Goal: Contribute content

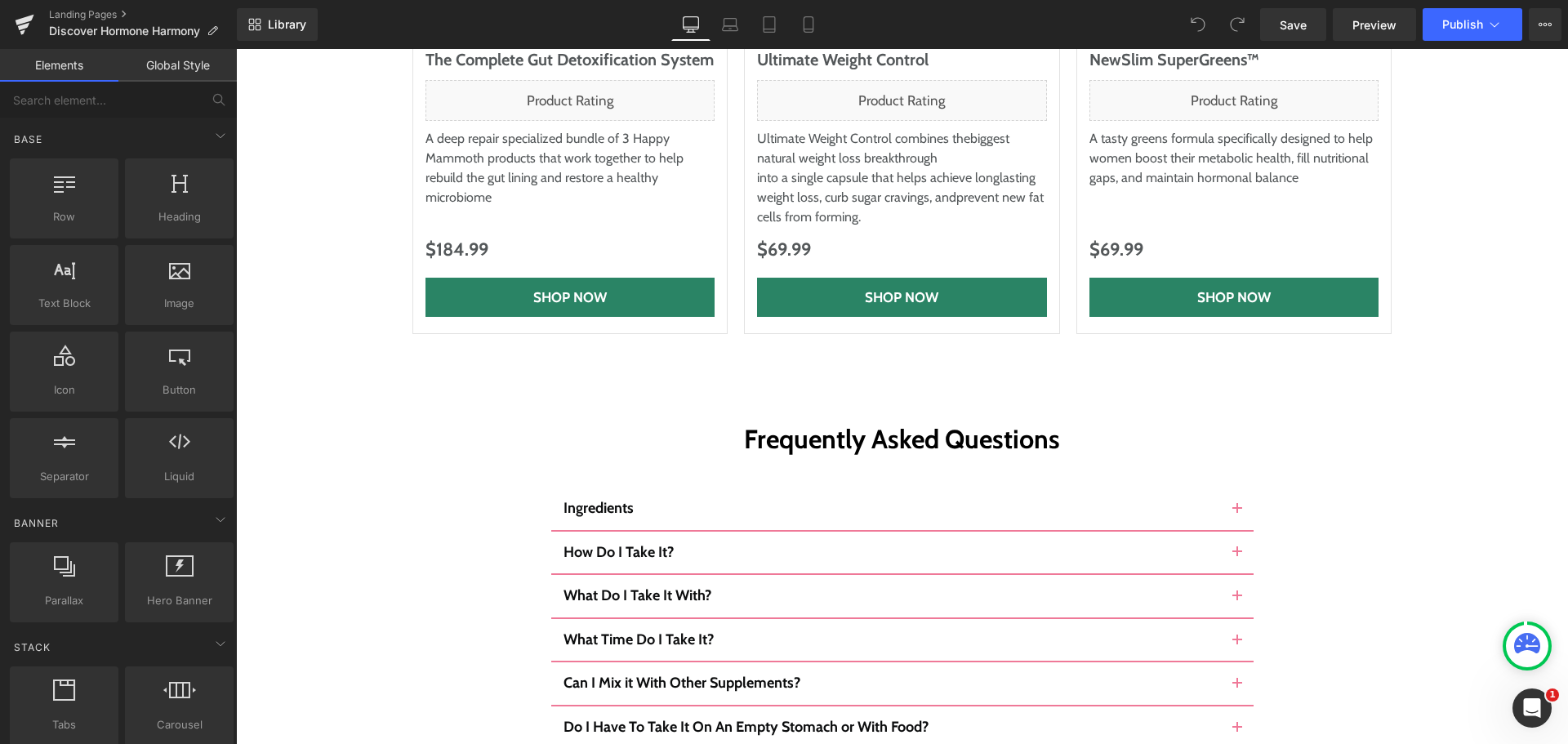
scroll to position [8822, 0]
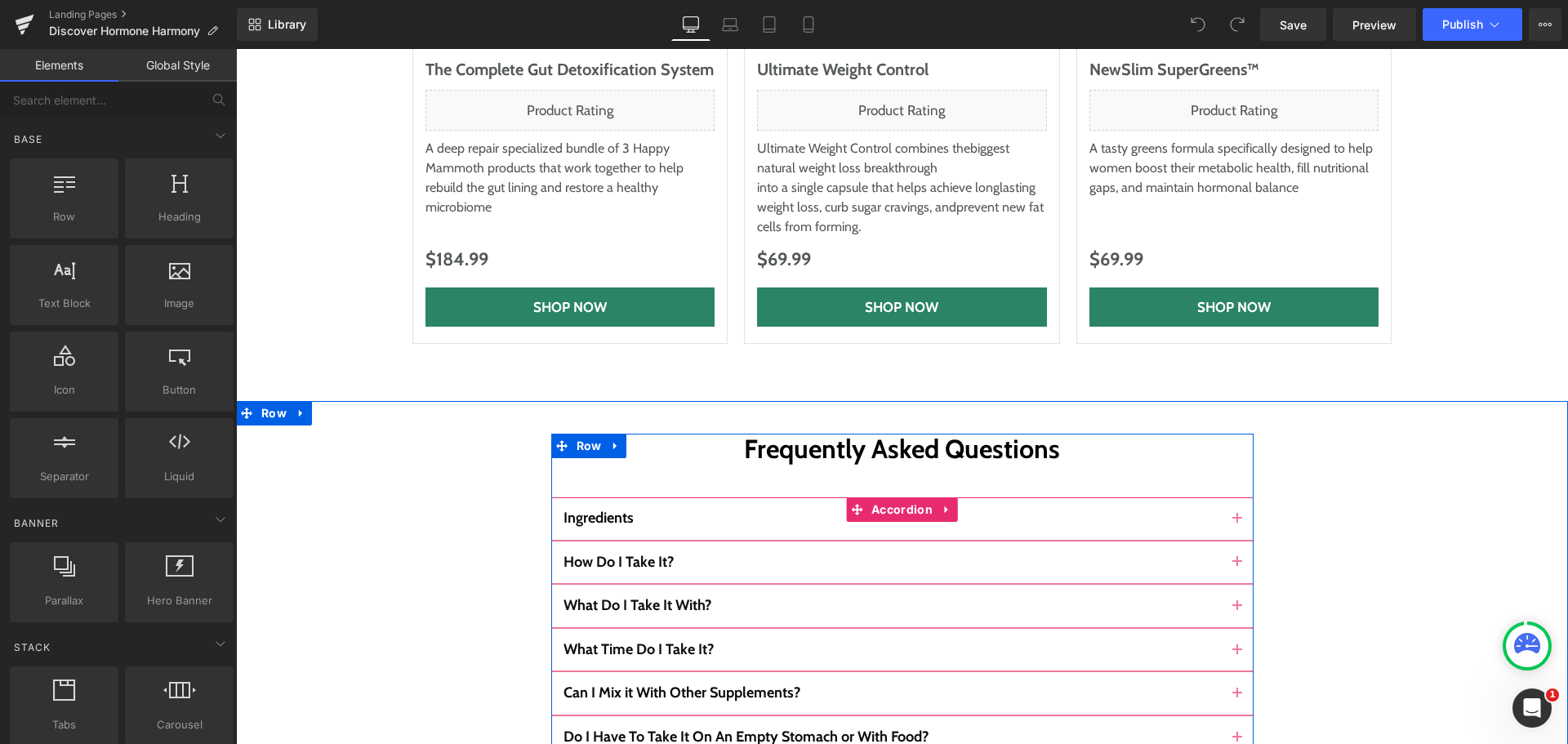
drag, startPoint x: 1234, startPoint y: 334, endPoint x: 1015, endPoint y: 341, distance: 219.1
click at [1234, 497] on button "button" at bounding box center [1238, 518] width 33 height 43
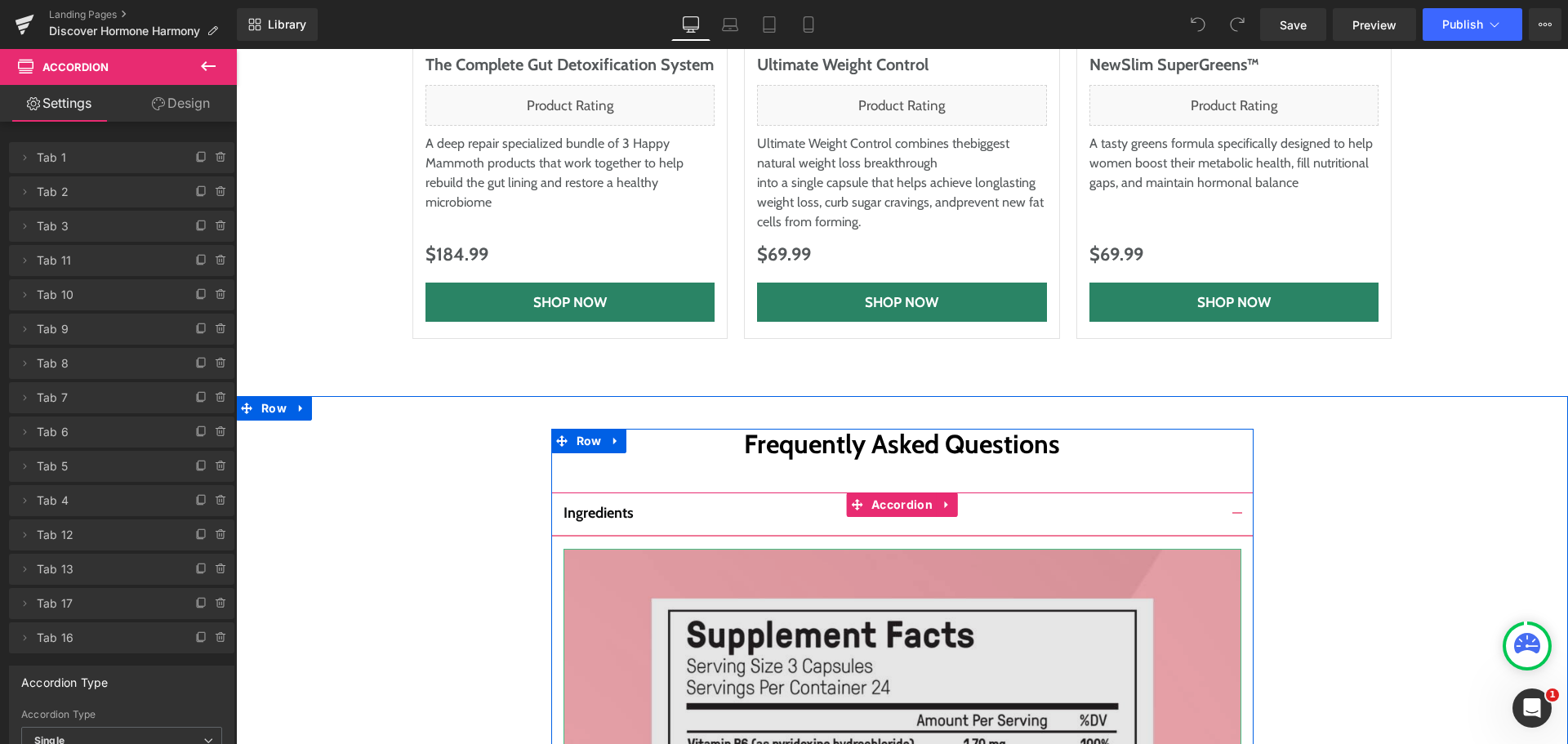
scroll to position [8904, 0]
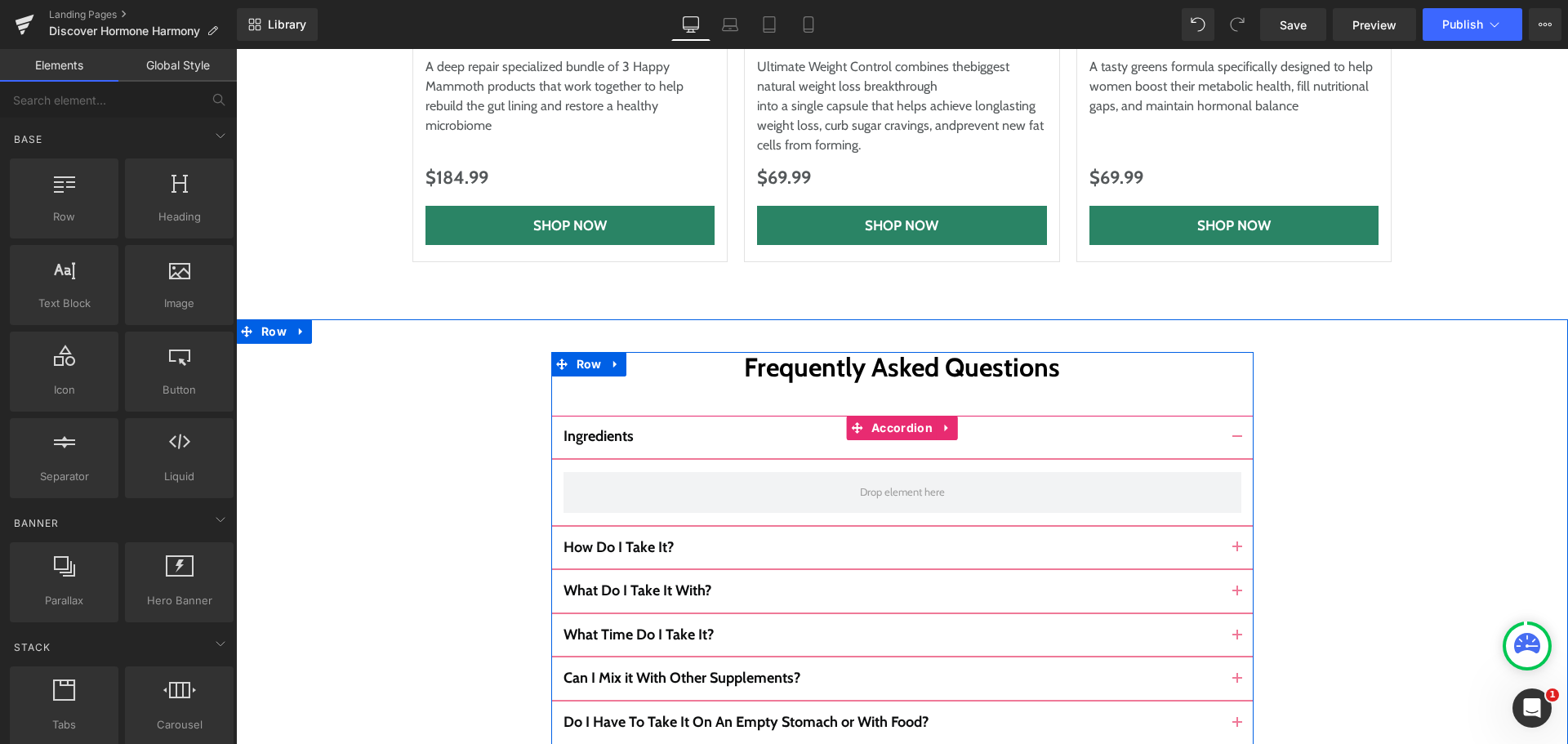
click at [1238, 552] on span "button" at bounding box center [1238, 552] width 0 height 0
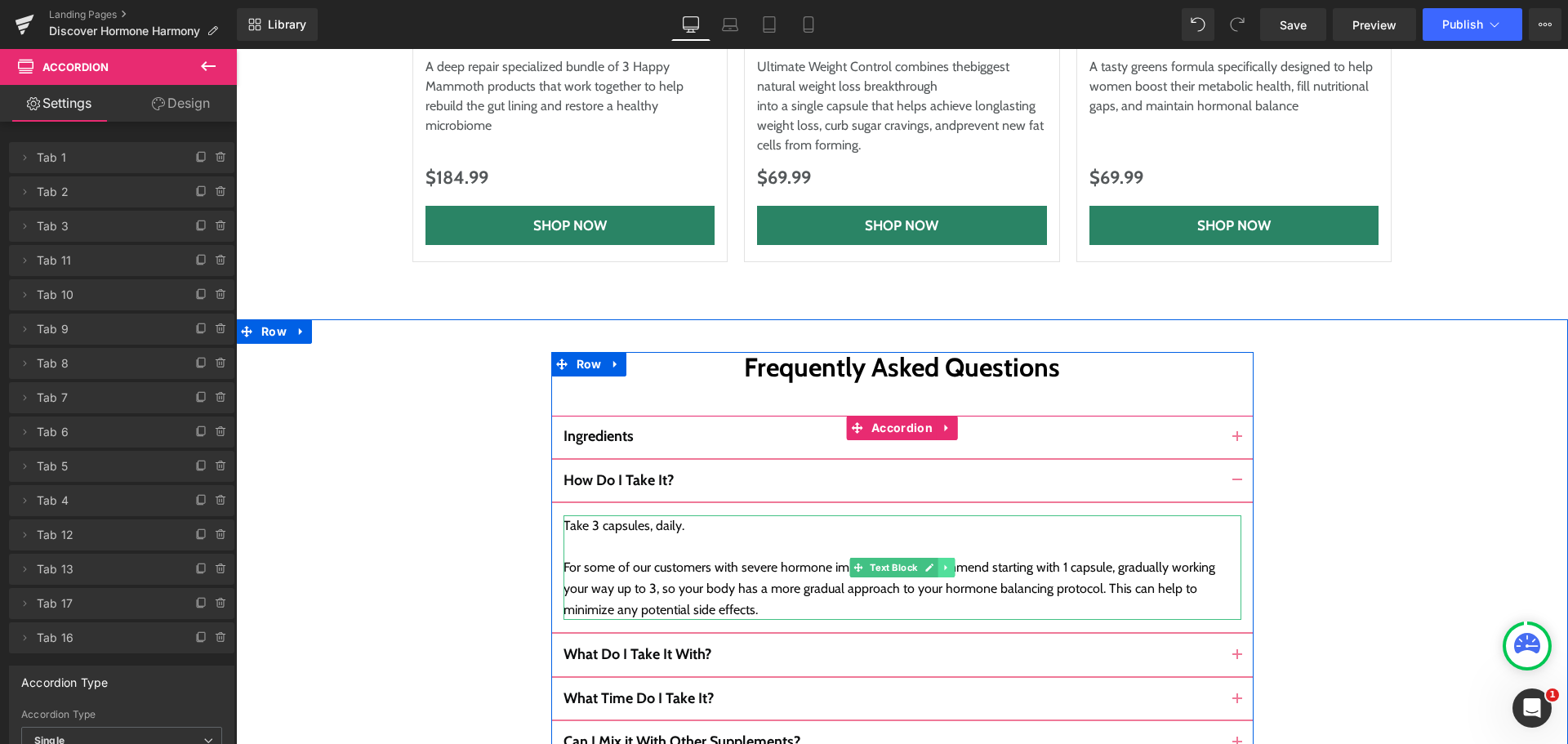
click at [941, 563] on icon at bounding box center [946, 568] width 9 height 10
click at [929, 558] on link at bounding box center [937, 568] width 17 height 20
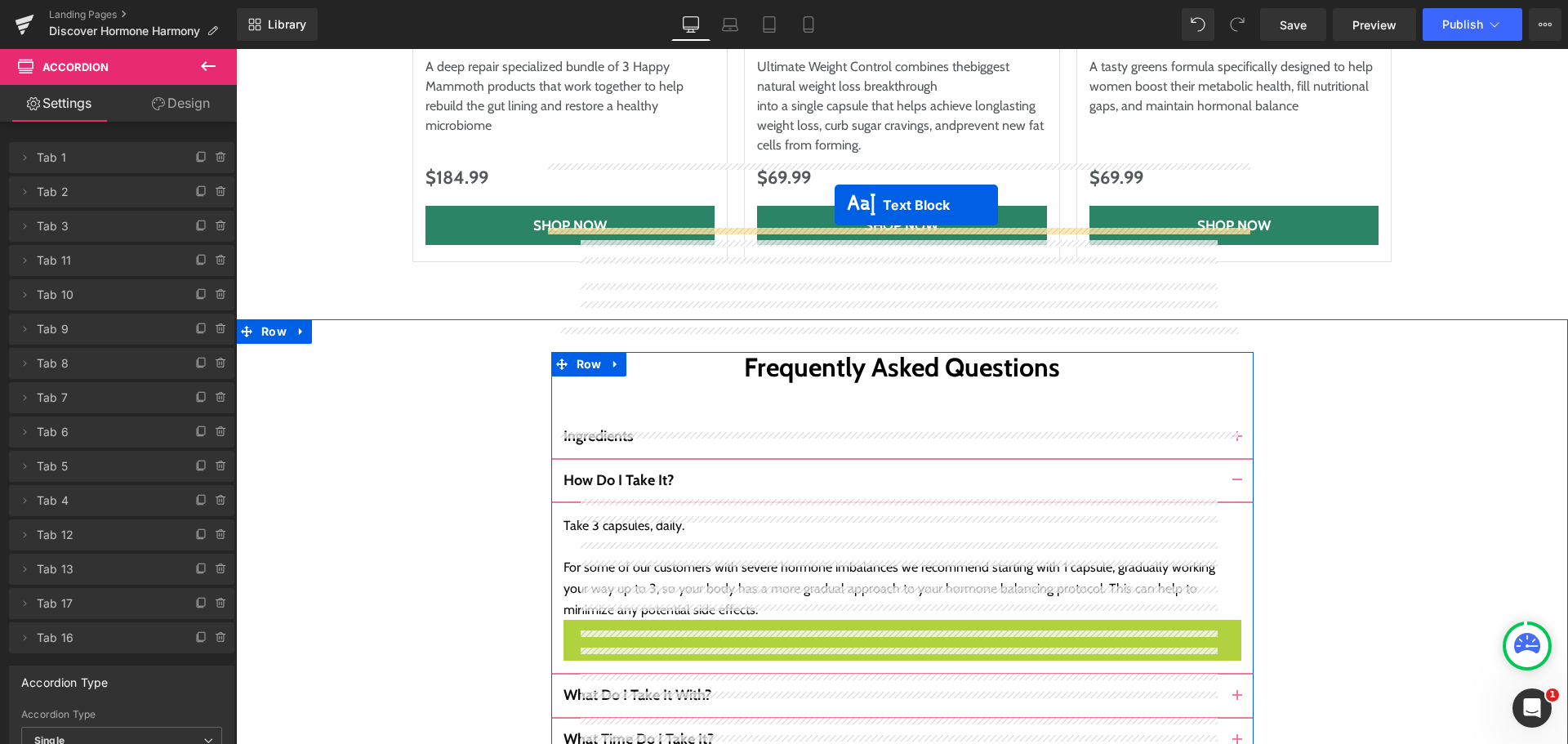
drag, startPoint x: 846, startPoint y: 486, endPoint x: 835, endPoint y: 205, distance: 281.2
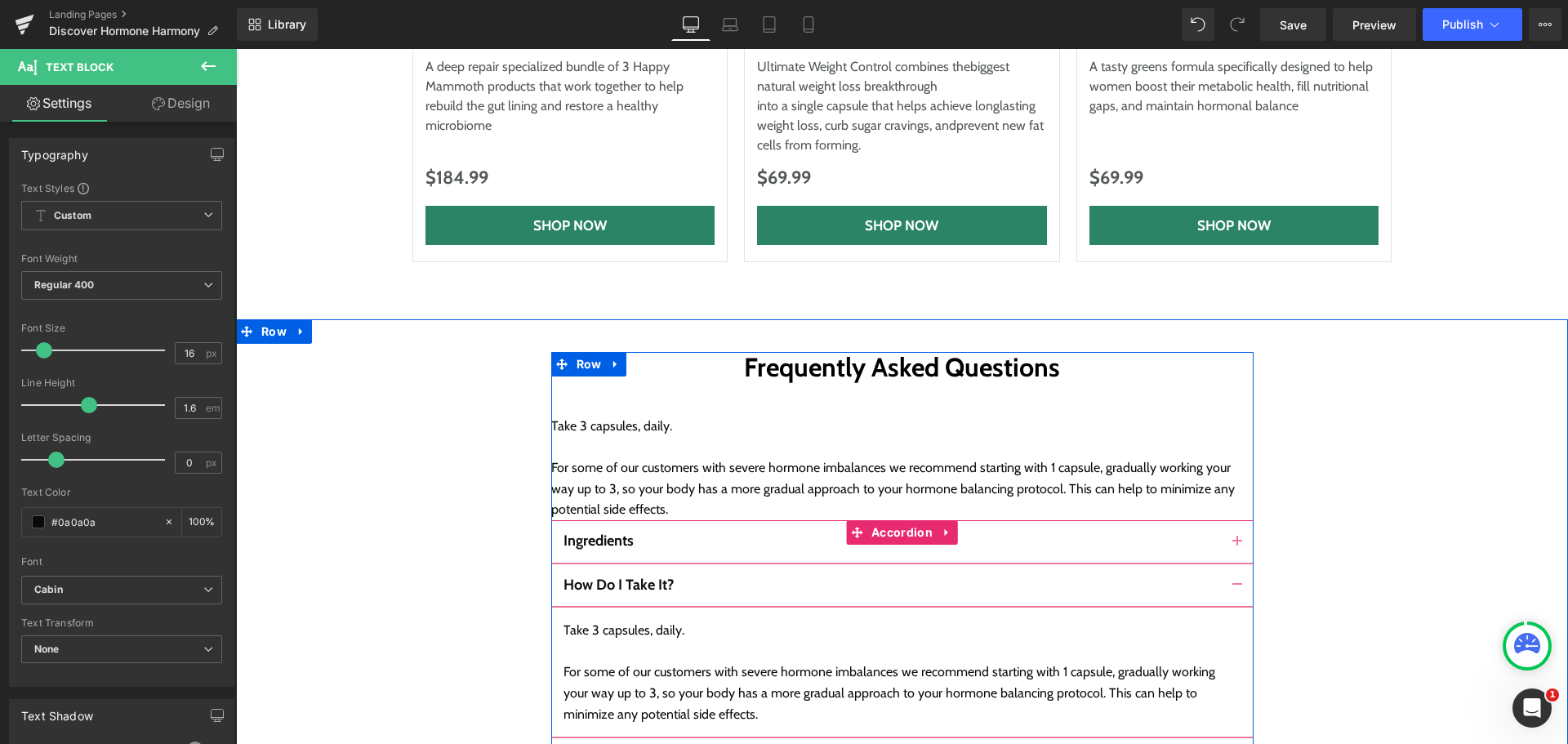
click at [1229, 520] on button "button" at bounding box center [1238, 541] width 33 height 43
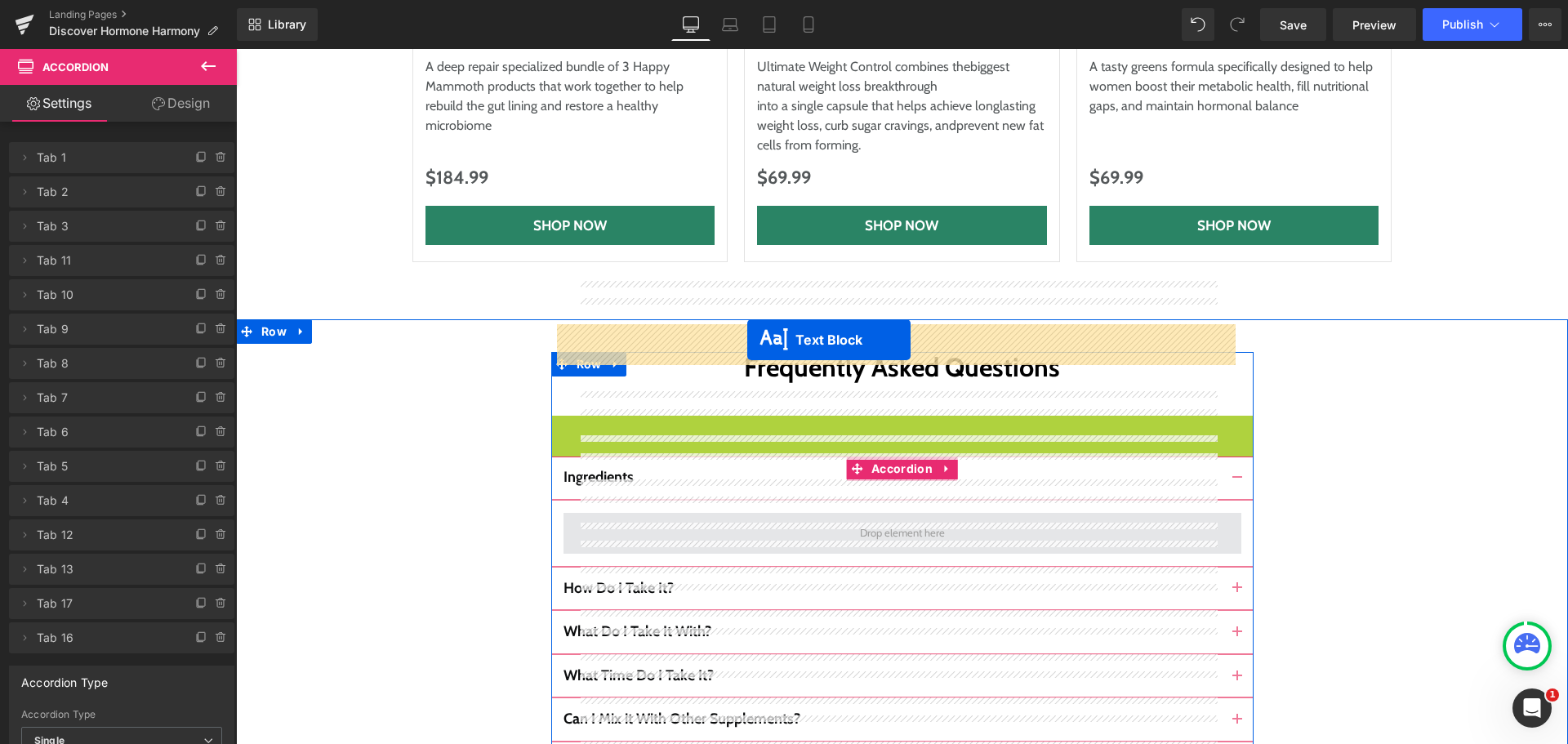
drag, startPoint x: 845, startPoint y: 283, endPoint x: 747, endPoint y: 340, distance: 113.4
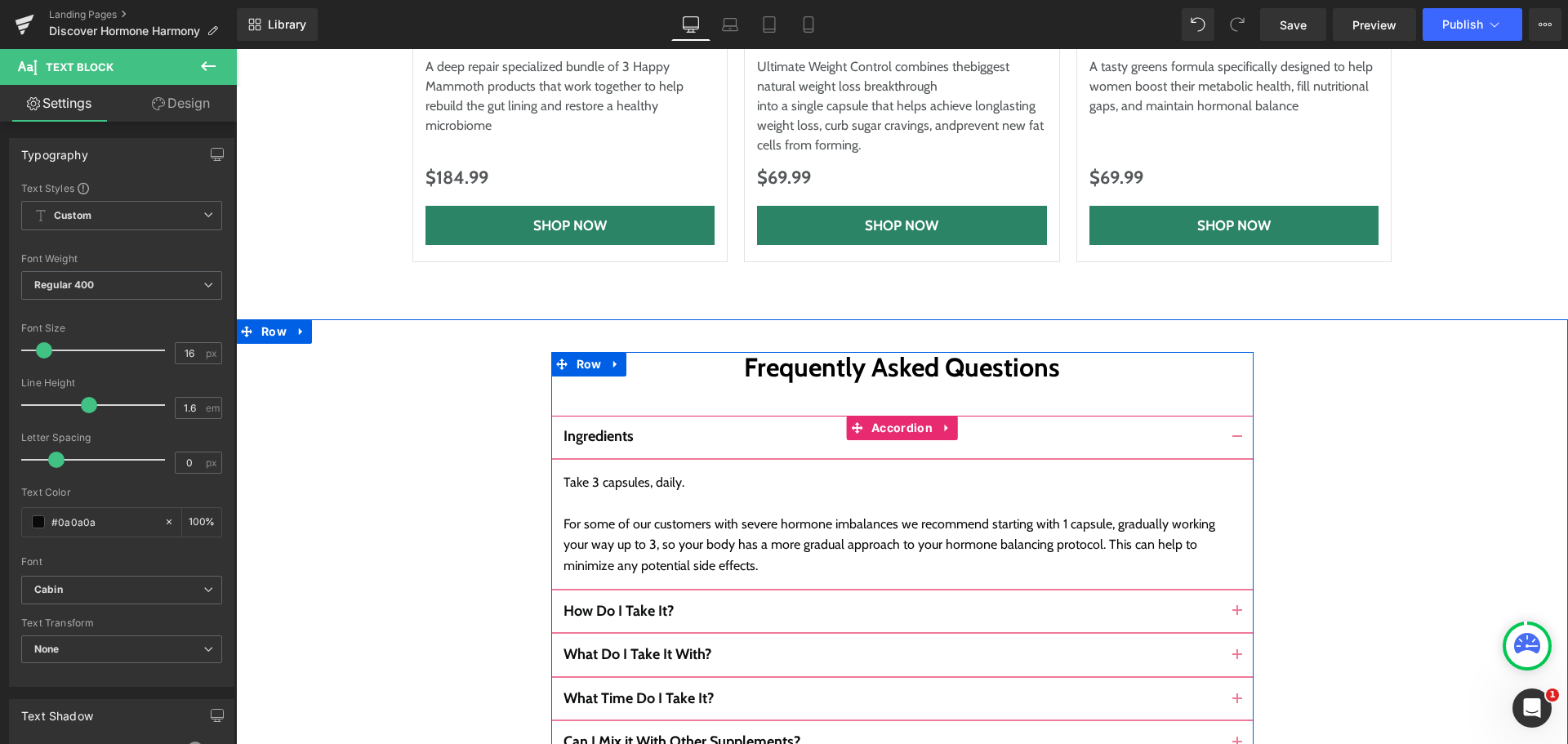
click at [1238, 616] on span "button" at bounding box center [1238, 616] width 0 height 0
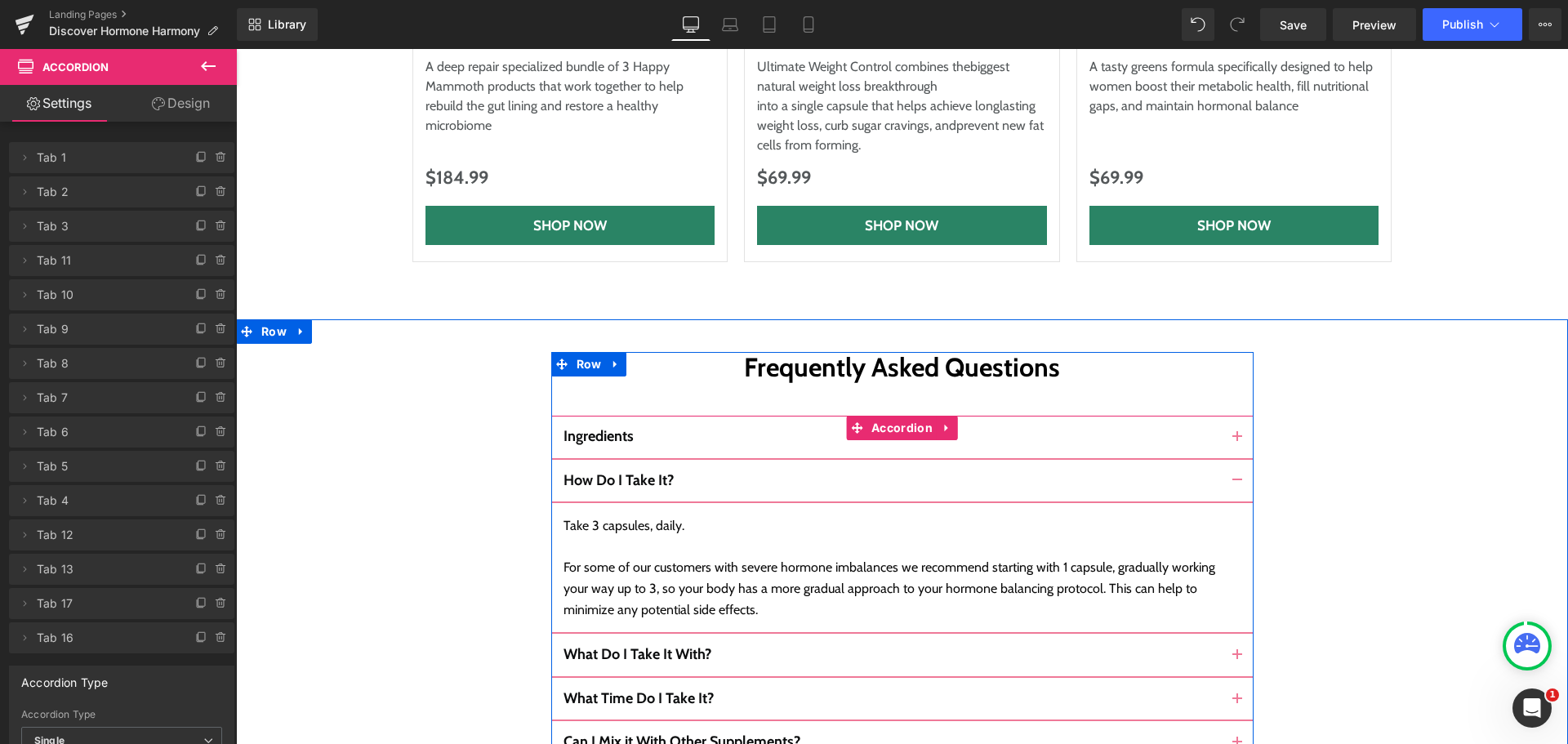
click at [1234, 634] on button "button" at bounding box center [1238, 655] width 33 height 43
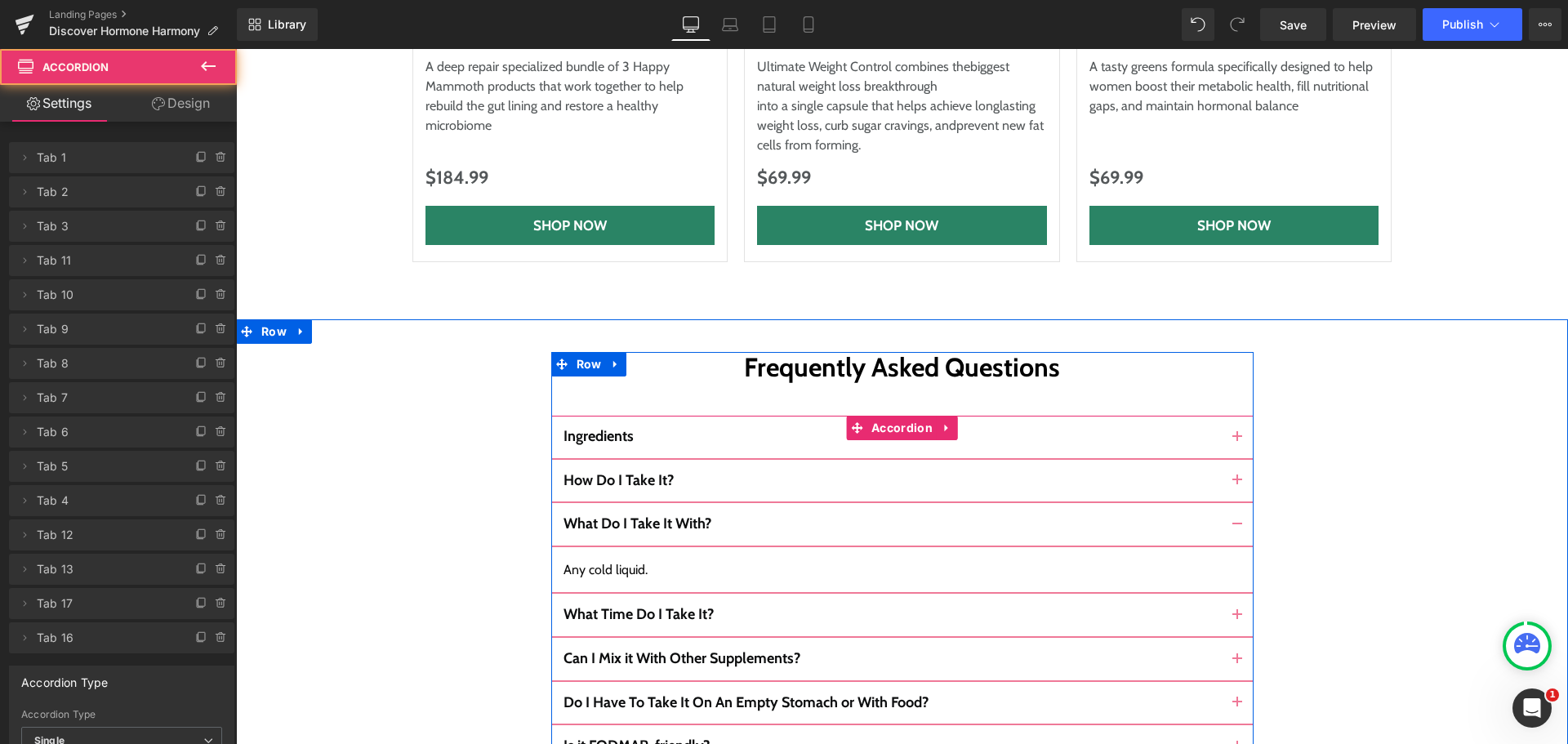
click at [1235, 594] on button "button" at bounding box center [1238, 615] width 33 height 43
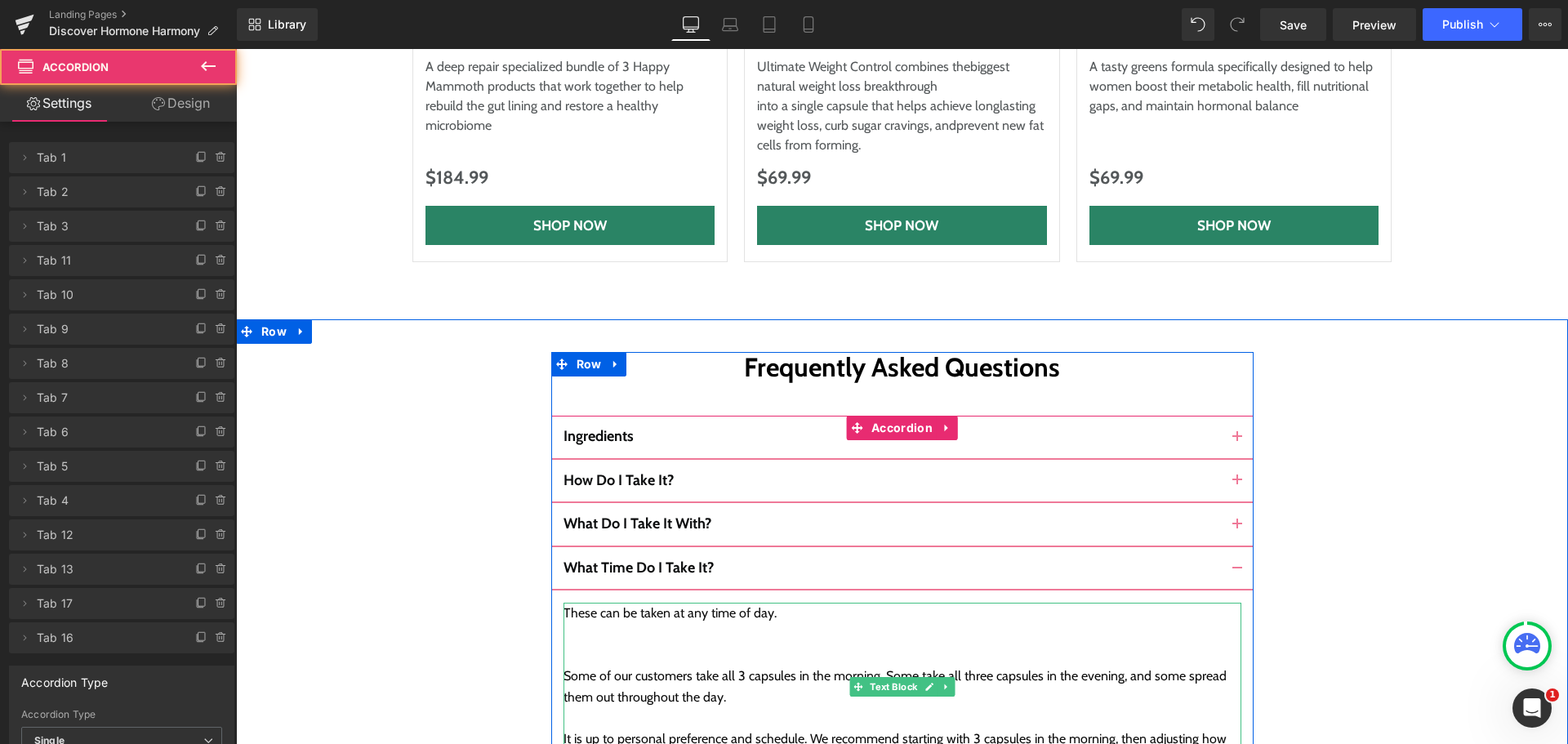
click at [699, 624] on div "Some of our customers take all 3 capsules in the morning. Some take all three c…" at bounding box center [902, 697] width 678 height 146
click at [619, 624] on div "Some of our customers take all 3 capsules in the morning. Some take all three c…" at bounding box center [902, 697] width 678 height 146
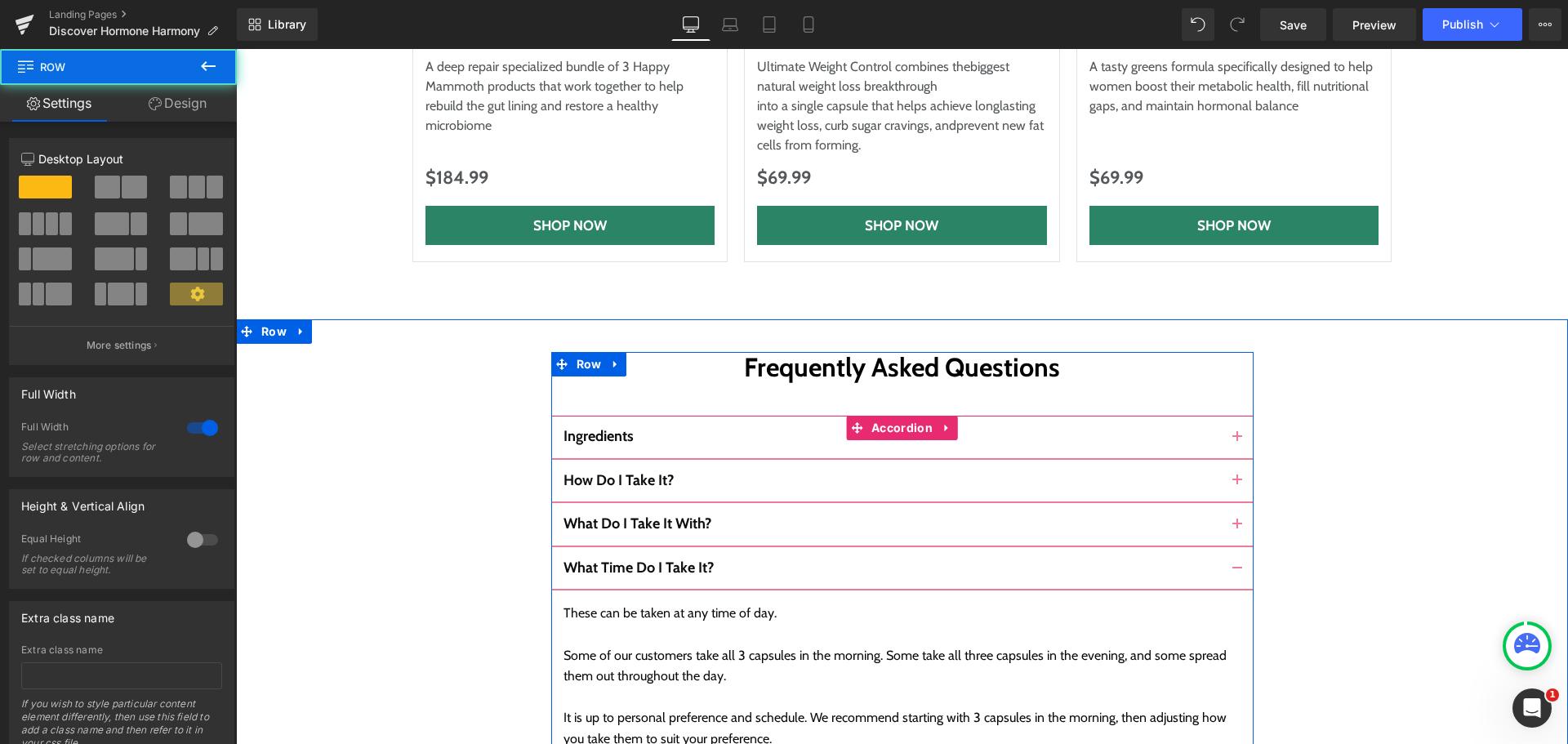
click at [1228, 547] on button "button" at bounding box center [1238, 568] width 33 height 43
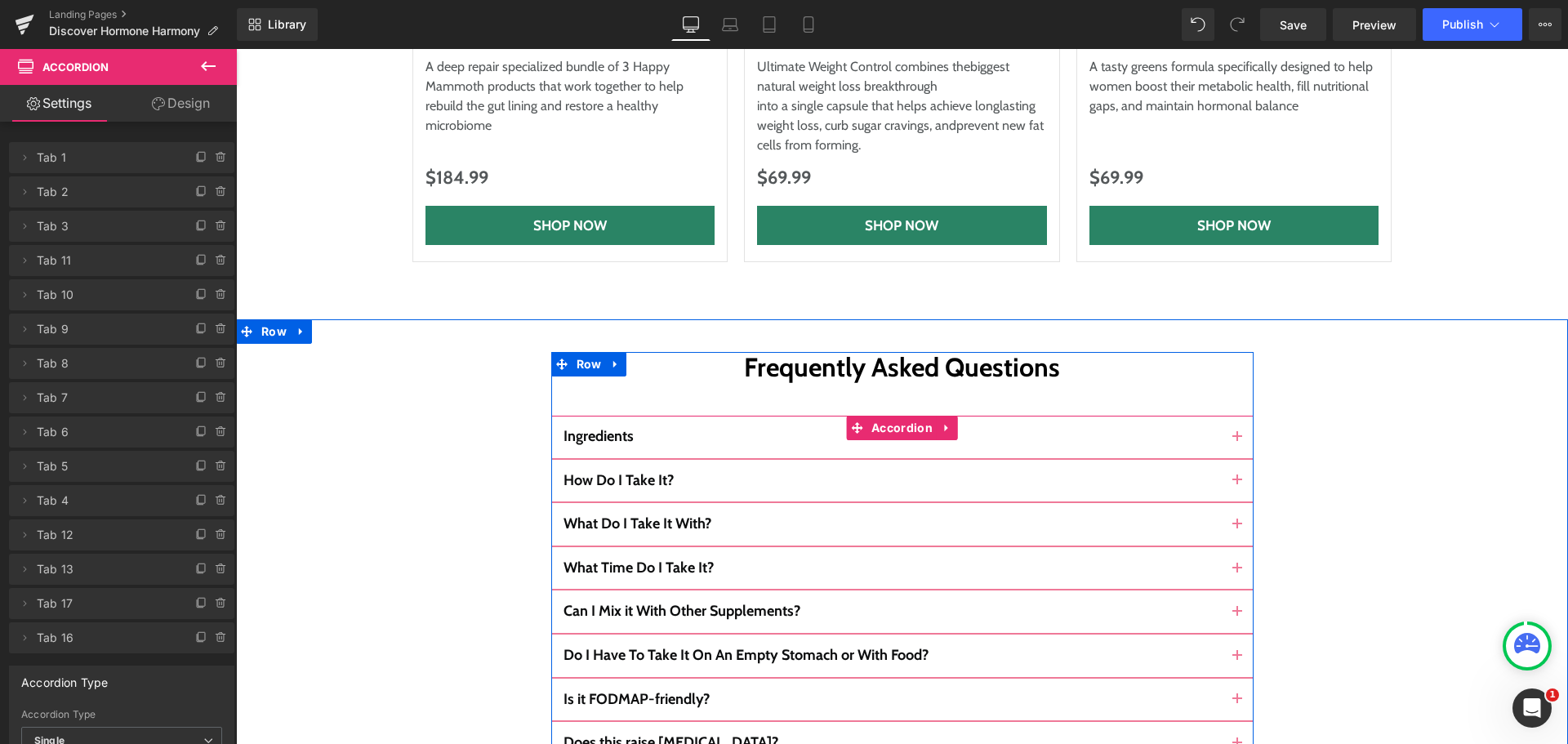
click at [1238, 442] on span "button" at bounding box center [1238, 442] width 0 height 0
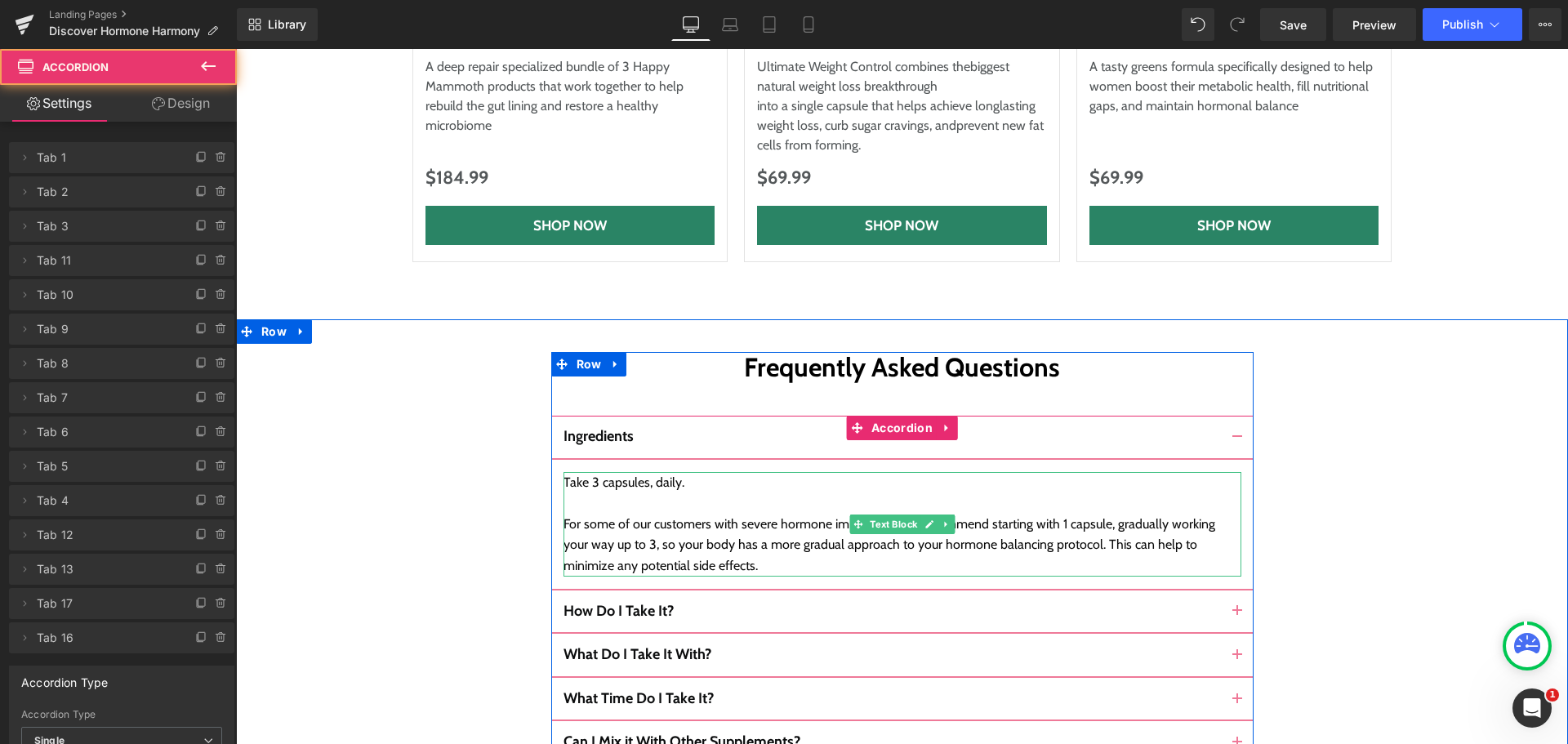
click at [631, 513] on div "For some of our customers with severe hormone imbalances we recommend starting …" at bounding box center [902, 545] width 678 height 63
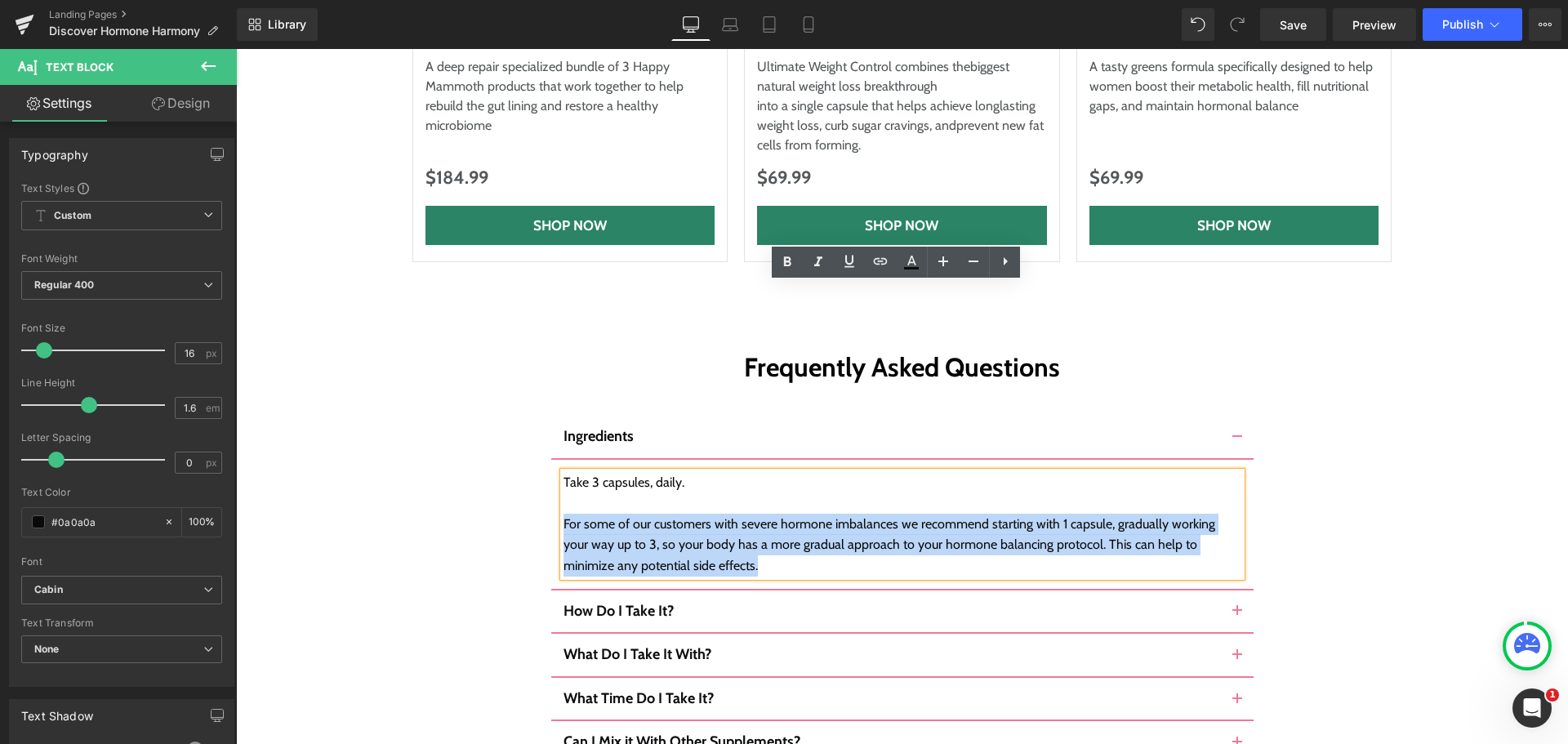
click at [631, 513] on div "For some of our customers with severe hormone imbalances we recommend starting …" at bounding box center [902, 545] width 678 height 63
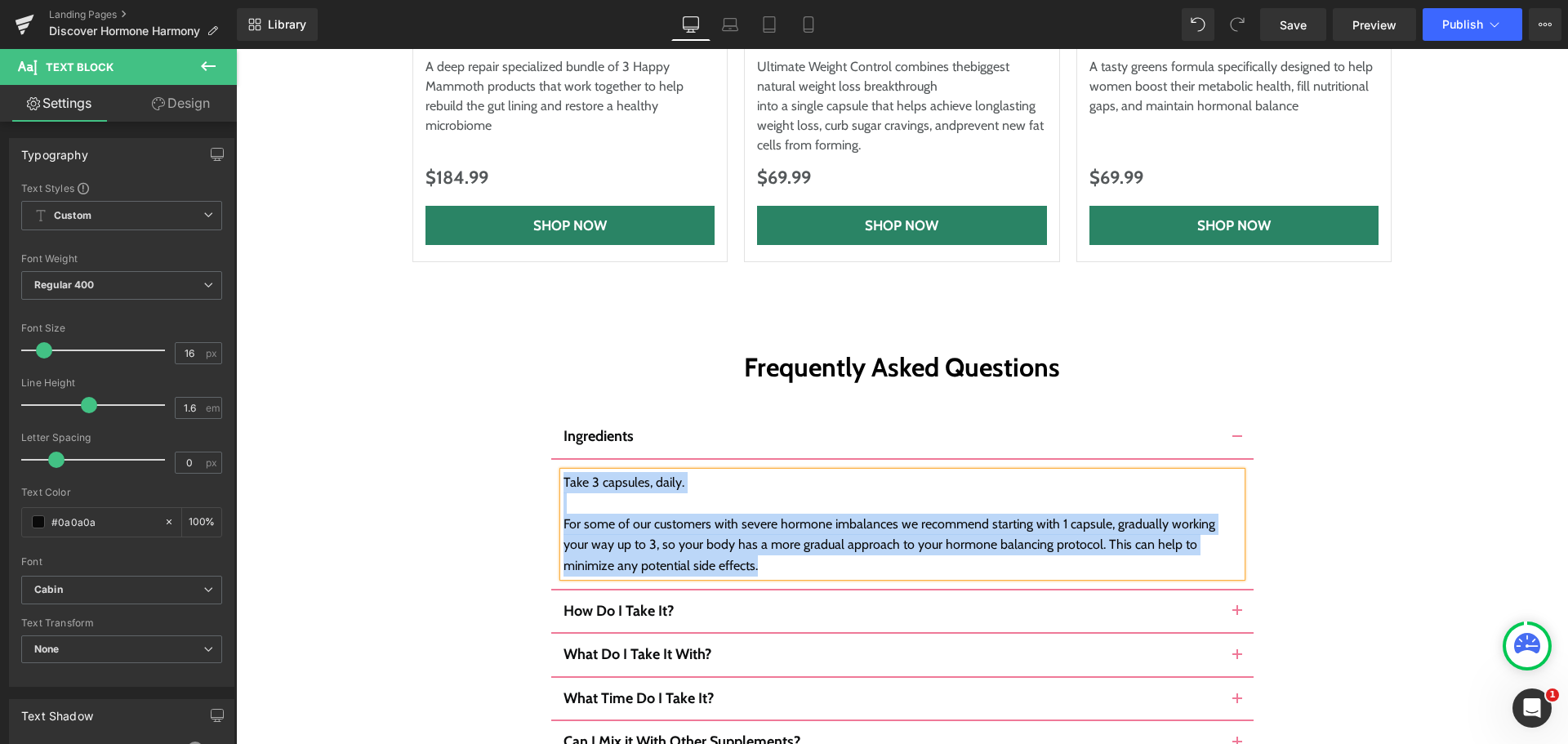
paste div
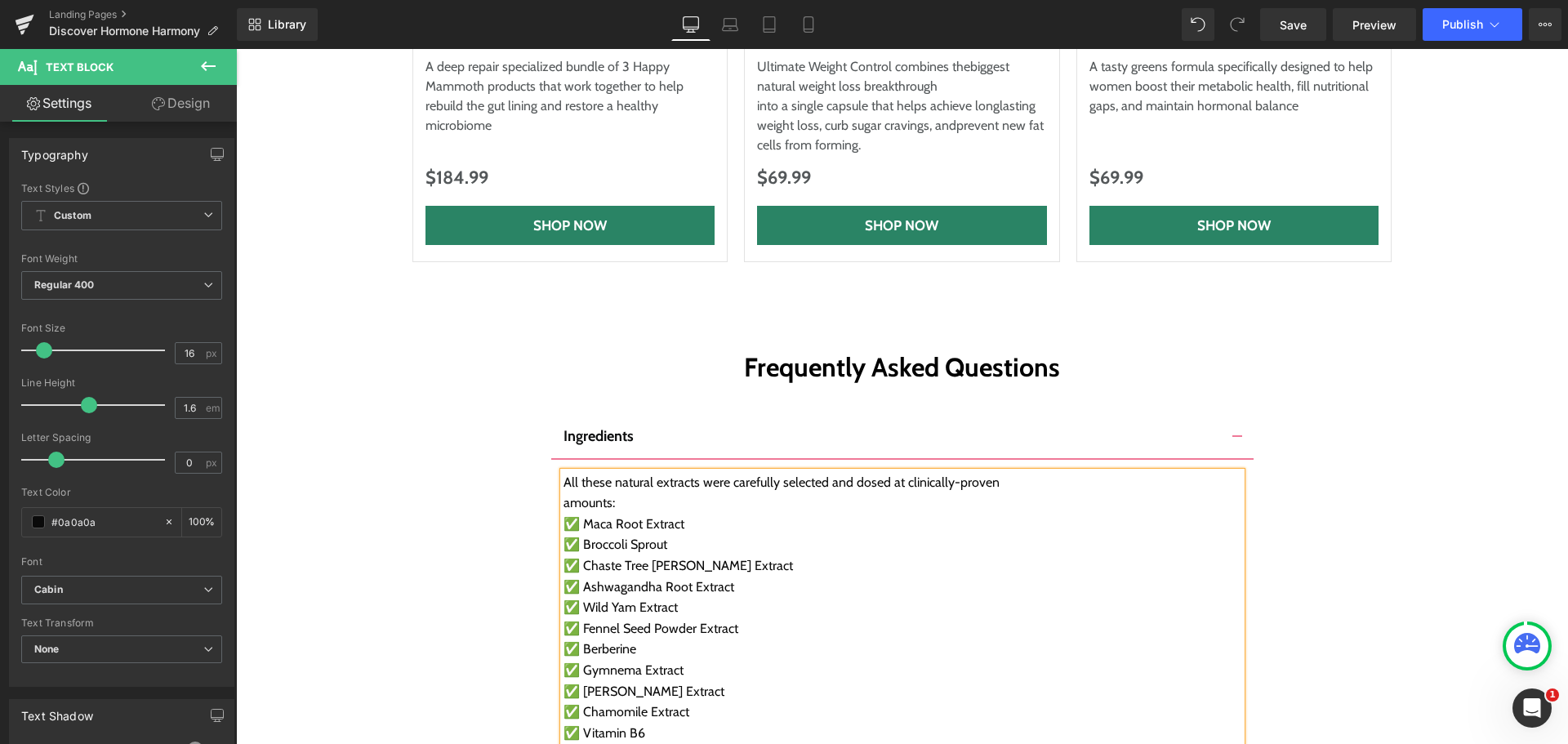
click at [737, 743] on div "✅ Rhodiola Rosea Extract" at bounding box center [902, 754] width 678 height 21
click at [654, 492] on div "amounts:" at bounding box center [902, 503] width 678 height 21
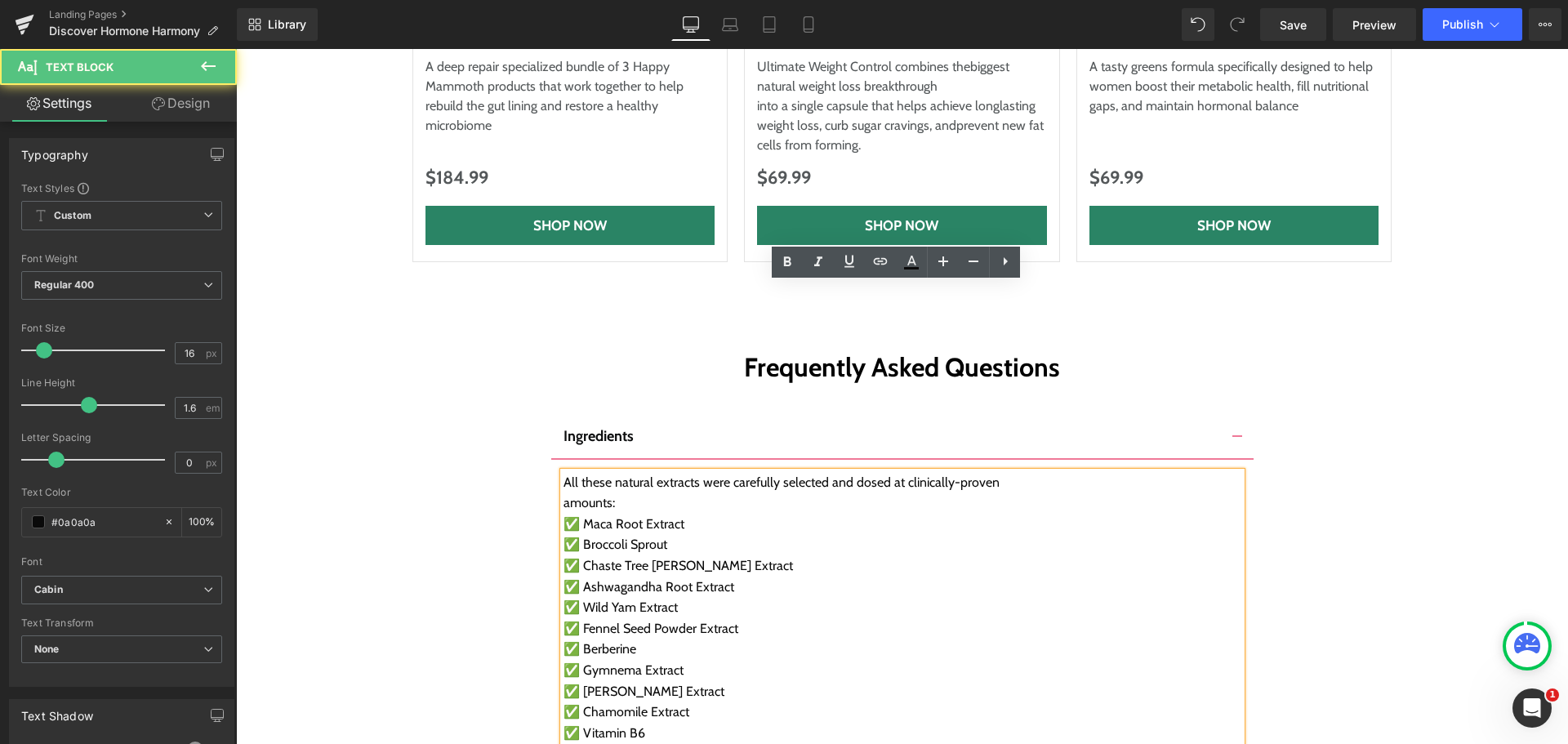
click at [737, 743] on div "✅ Rhodiola Rosea Extract" at bounding box center [902, 754] width 678 height 21
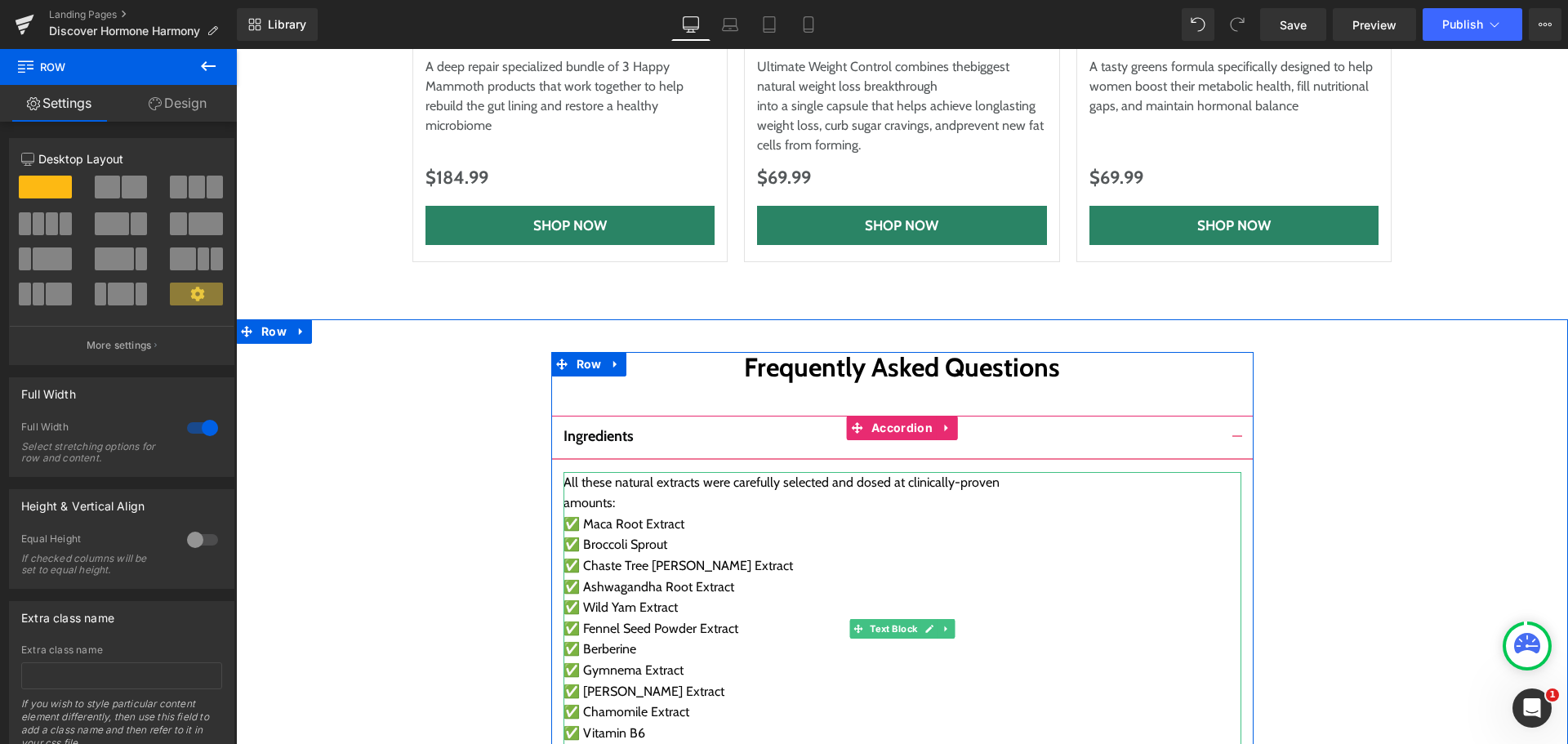
click at [627, 492] on div "amounts:" at bounding box center [902, 503] width 678 height 21
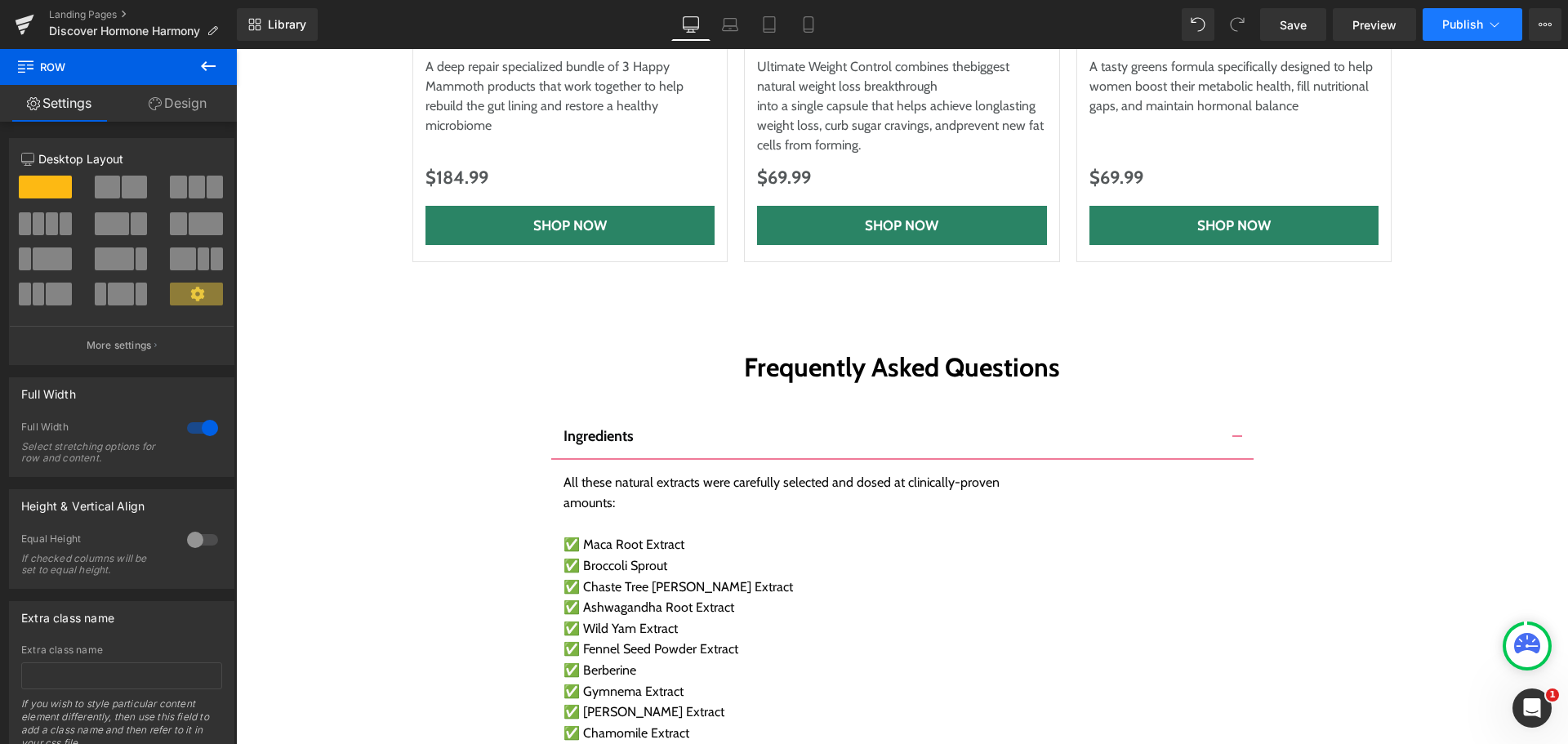
click at [1437, 21] on button "Publish" at bounding box center [1472, 25] width 99 height 33
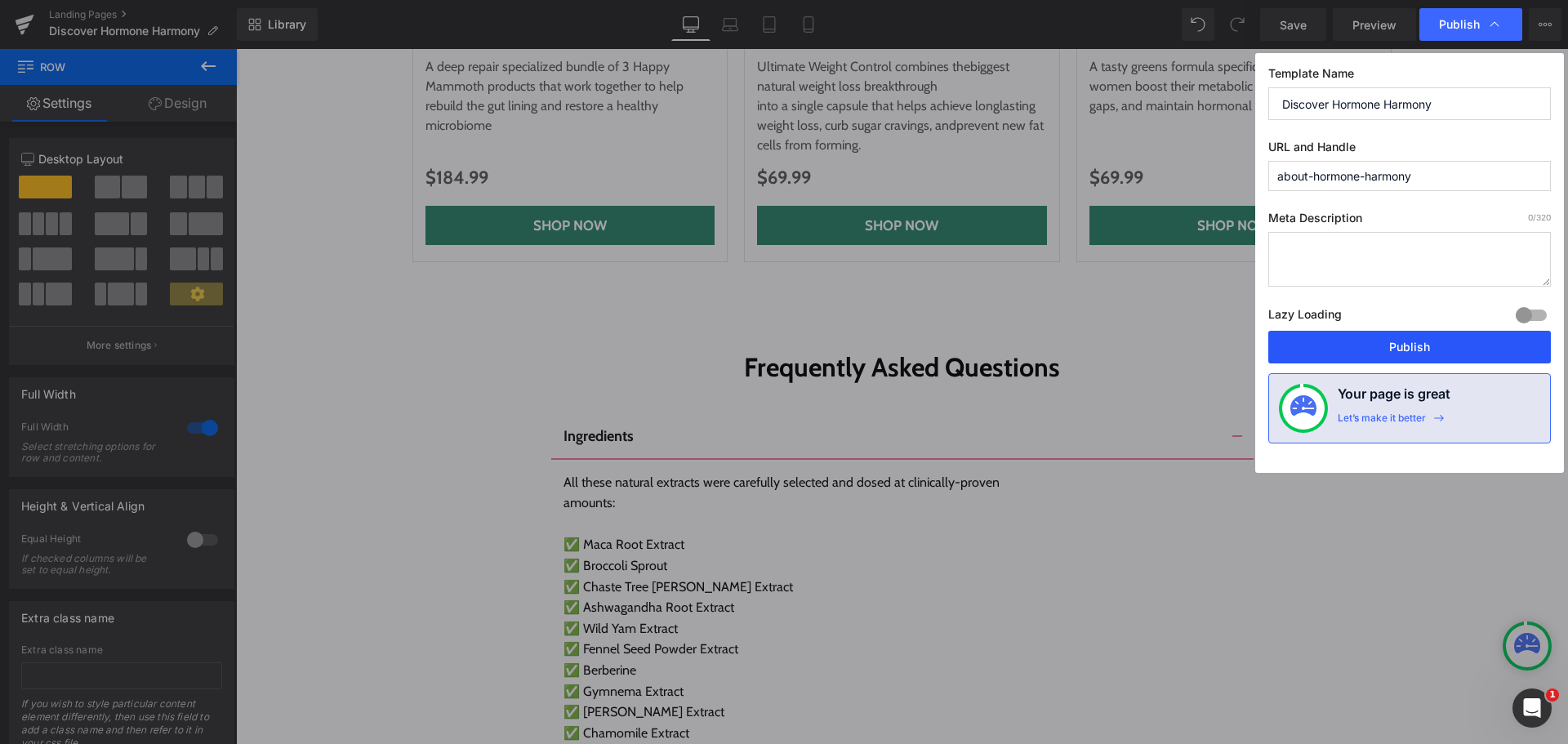
click at [1410, 349] on button "Publish" at bounding box center [1410, 347] width 283 height 33
